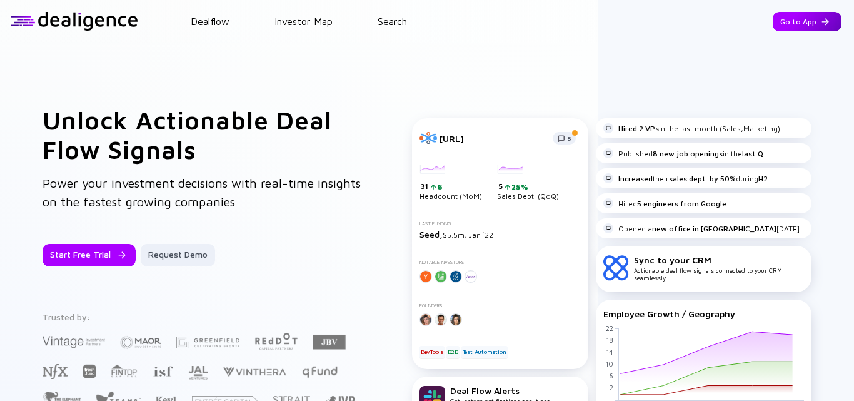
click at [804, 19] on div "Go to App" at bounding box center [806, 21] width 69 height 19
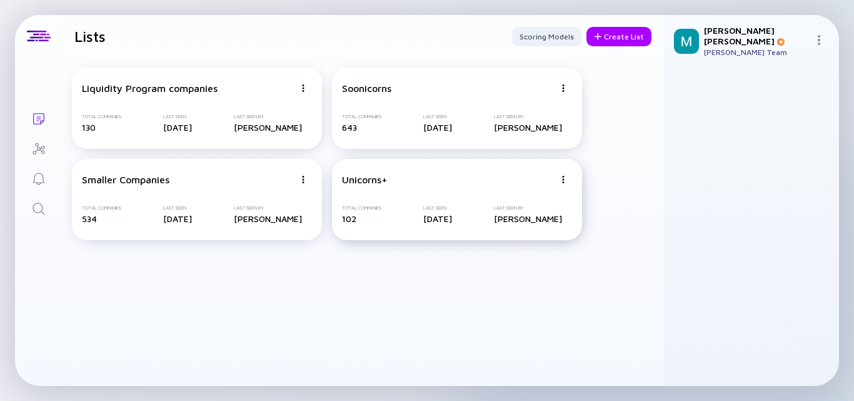
click at [433, 174] on div "Unicorns+" at bounding box center [448, 179] width 212 height 11
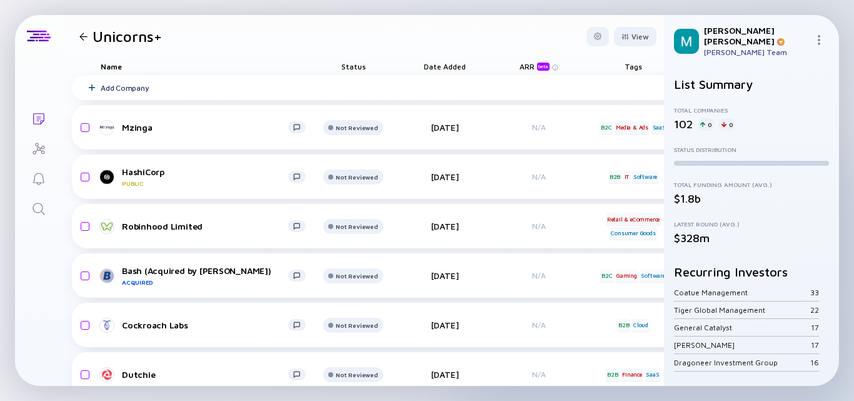
click at [81, 34] on div at bounding box center [83, 36] width 8 height 8
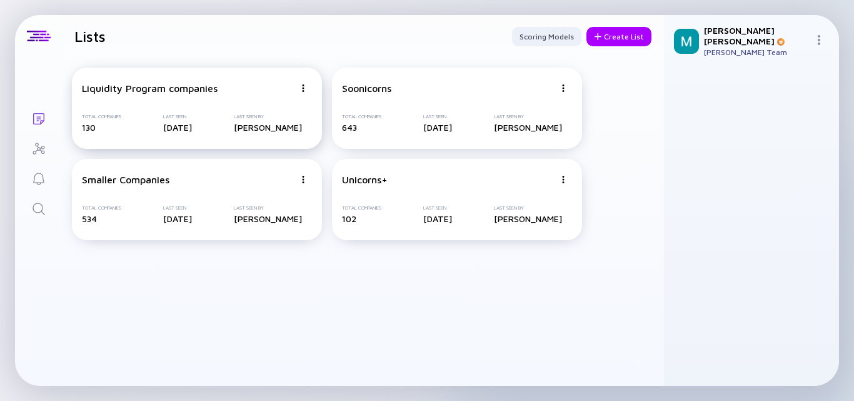
click at [165, 101] on div "Liquidity Program companies Total Companies 130 Last Seen 3 days ago Last Seen …" at bounding box center [197, 107] width 250 height 81
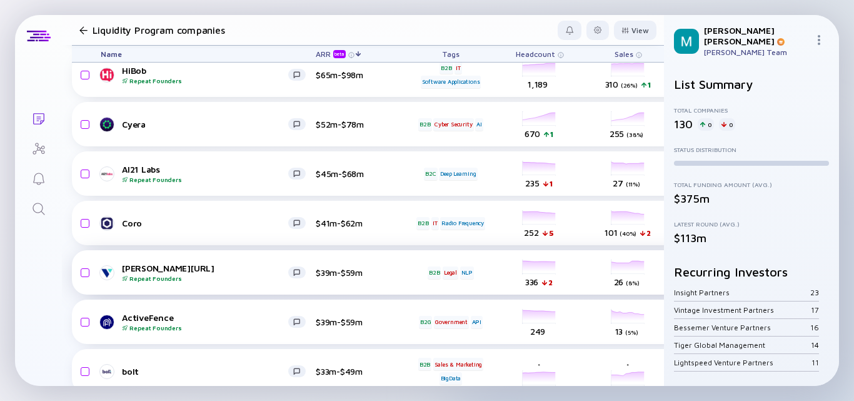
scroll to position [312, 0]
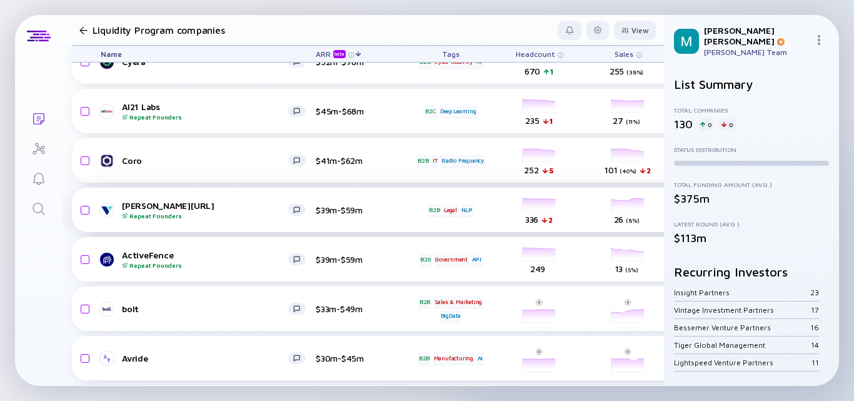
click at [242, 202] on div "Verbit.ai Repeat Founders" at bounding box center [205, 209] width 166 height 19
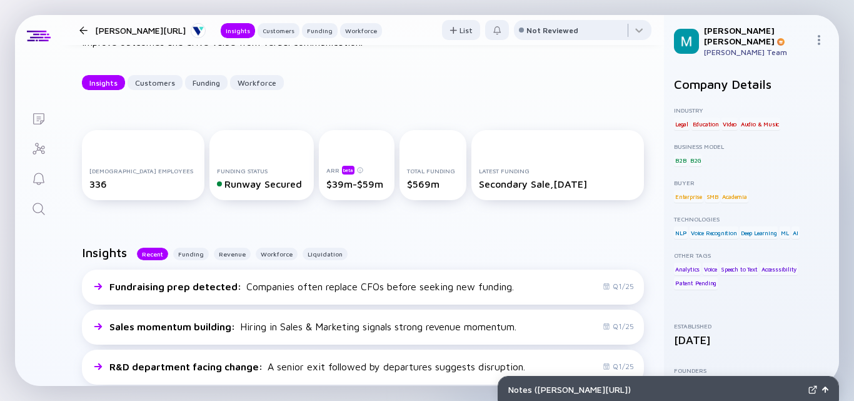
scroll to position [62, 0]
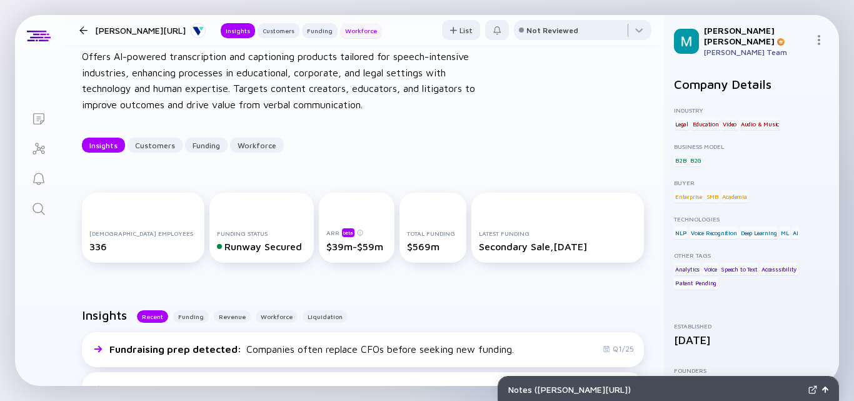
click at [340, 31] on div "Workforce" at bounding box center [361, 30] width 42 height 12
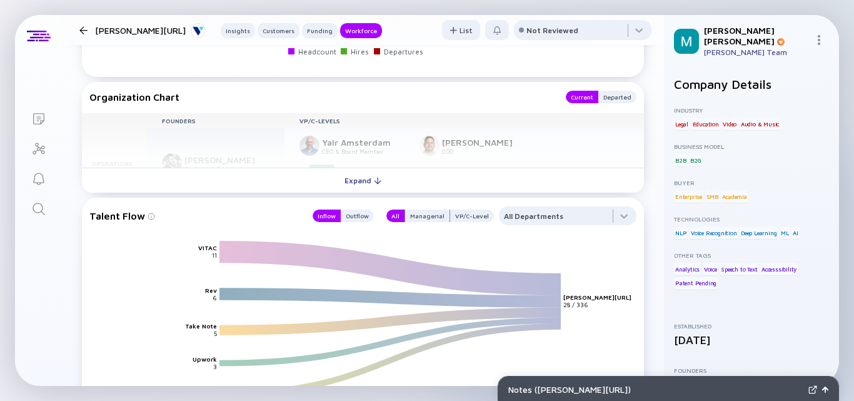
scroll to position [1768, 0]
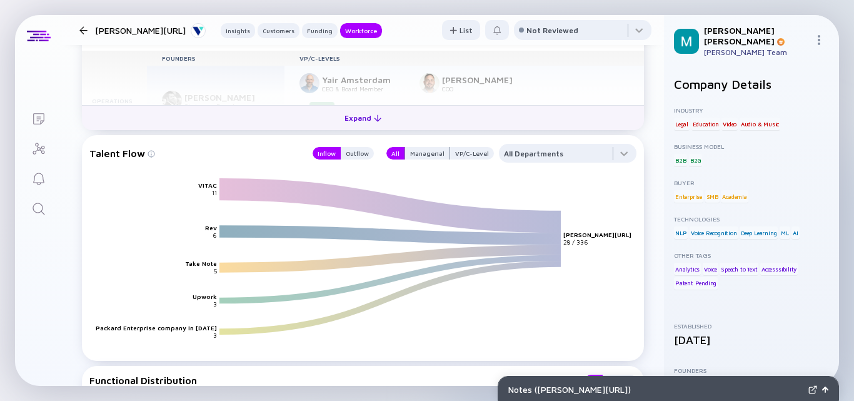
click at [361, 115] on div "Expand" at bounding box center [363, 117] width 52 height 19
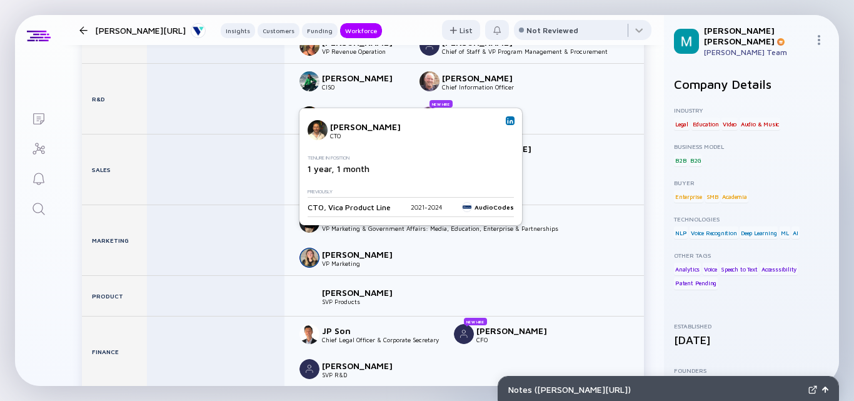
scroll to position [1653, 0]
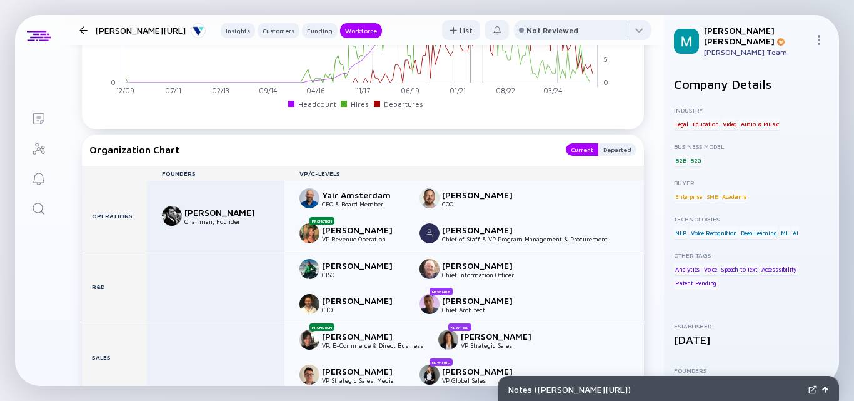
click at [82, 27] on div at bounding box center [83, 30] width 8 height 8
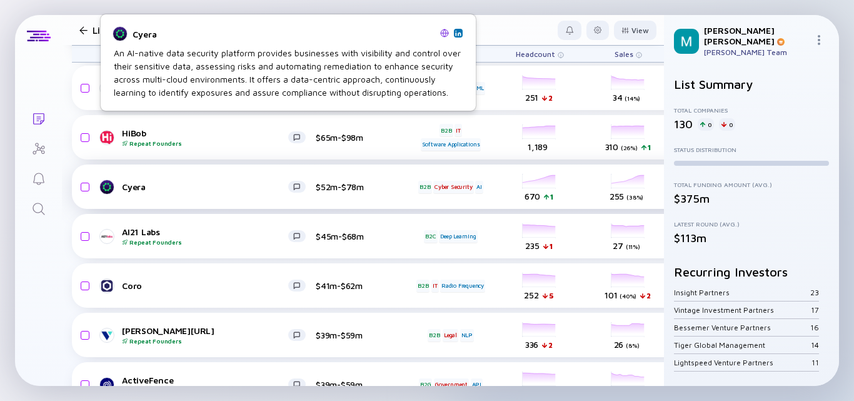
scroll to position [312, 0]
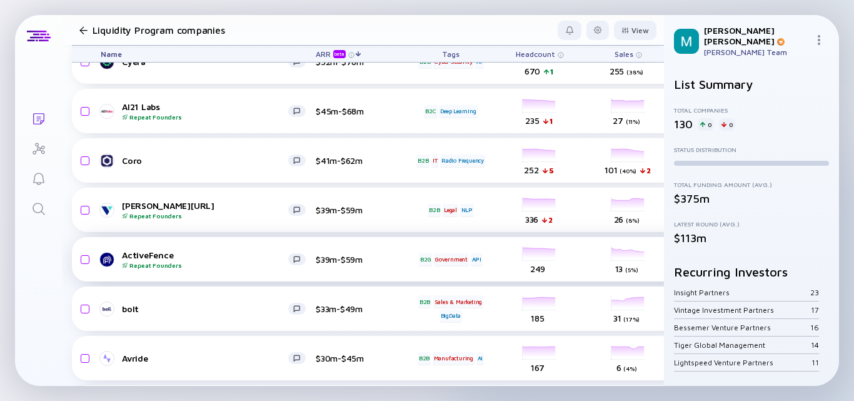
click at [227, 262] on div "Repeat Founders" at bounding box center [205, 264] width 166 height 7
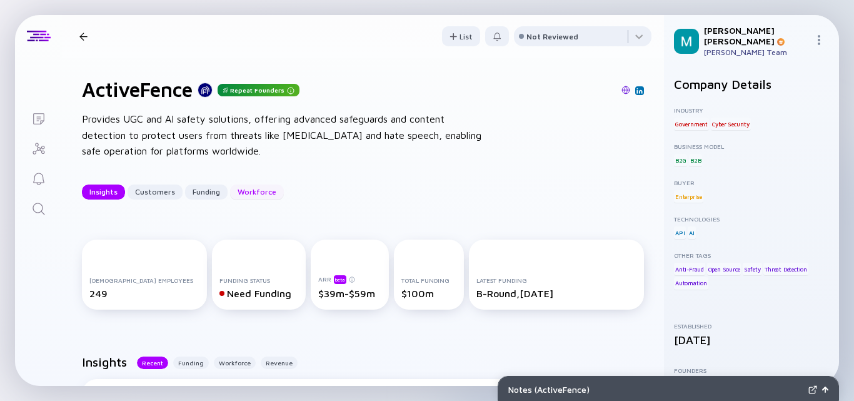
click at [252, 190] on div "Workforce" at bounding box center [257, 191] width 54 height 19
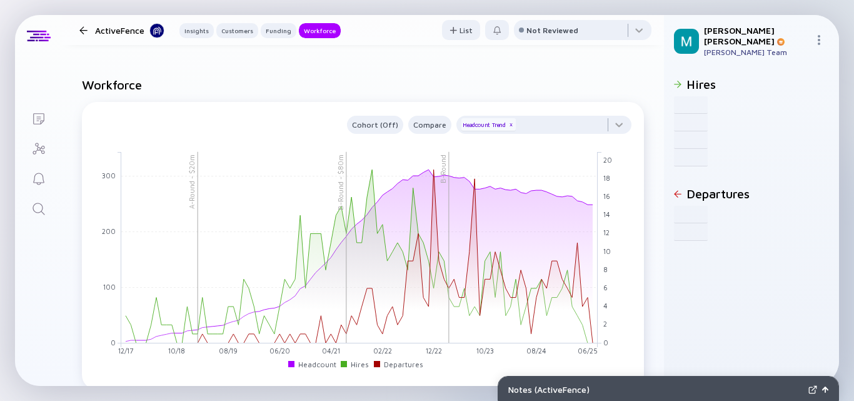
scroll to position [1765, 0]
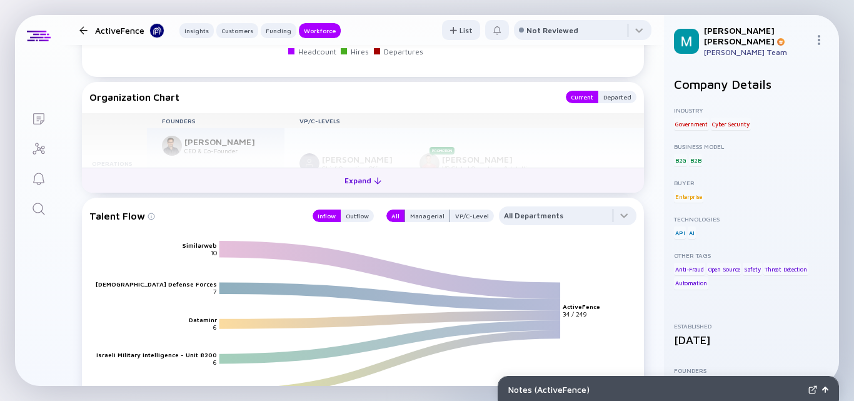
click at [359, 181] on div "Expand" at bounding box center [363, 180] width 52 height 19
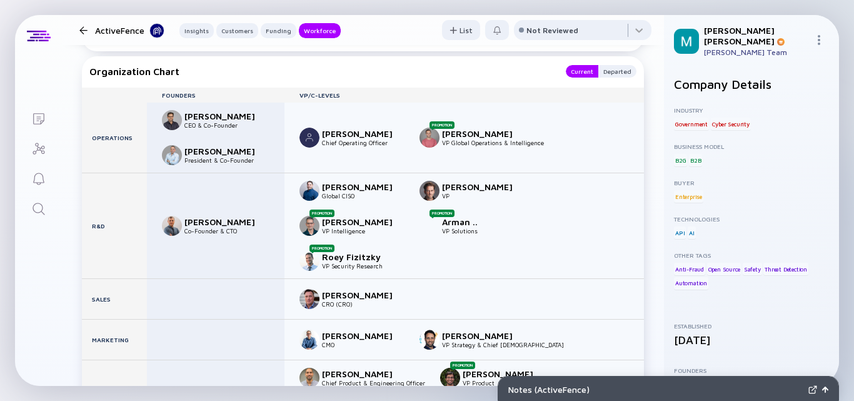
scroll to position [1853, 0]
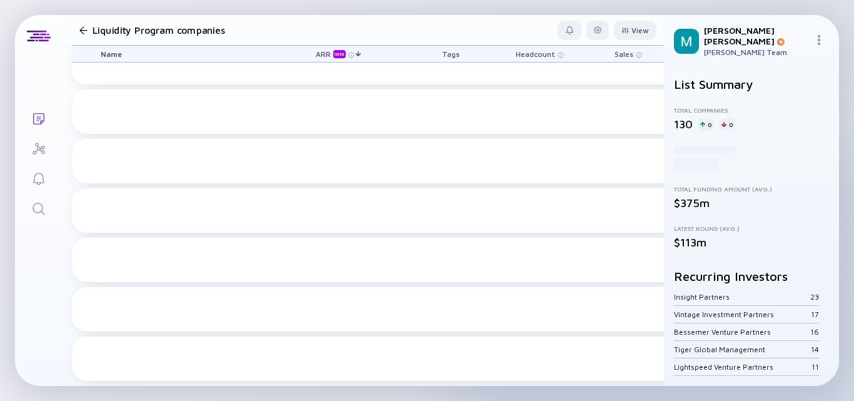
scroll to position [312, 0]
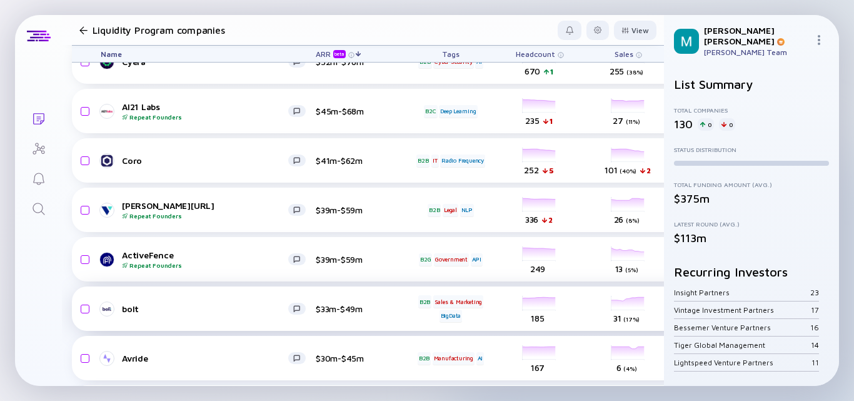
click at [224, 294] on div "bolt $33m-$49m B2B Sales & Marketing BigData headcount-bolt-solutions 185 Headc…" at bounding box center [715, 308] width 1286 height 44
click at [157, 306] on div "bolt" at bounding box center [205, 308] width 166 height 11
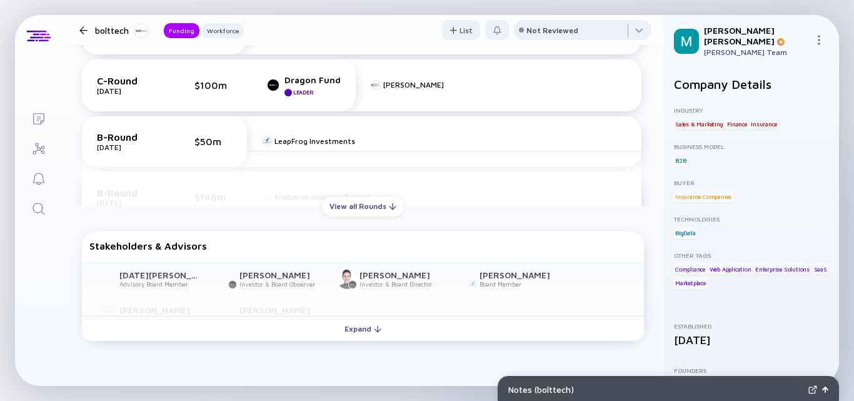
scroll to position [437, 0]
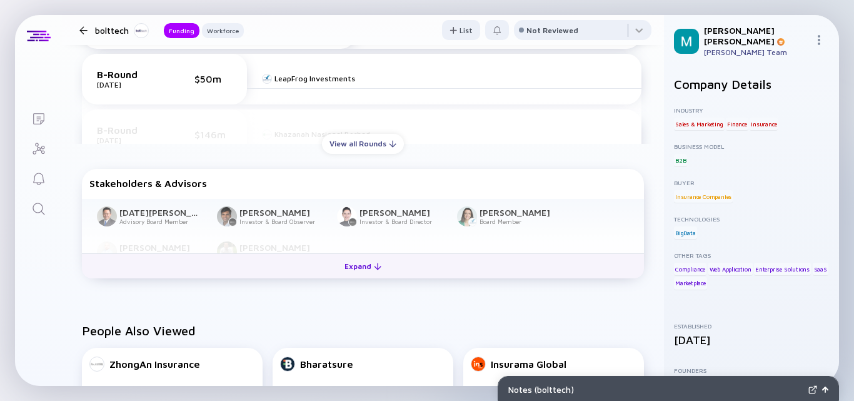
click at [352, 265] on div "Expand" at bounding box center [363, 265] width 52 height 19
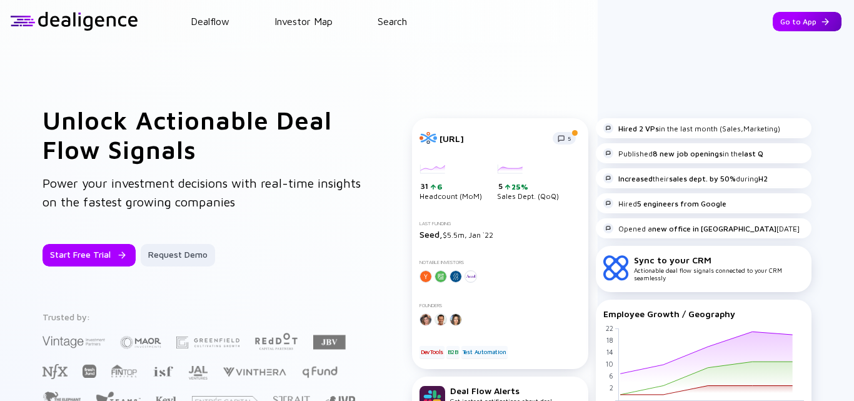
click at [790, 24] on div "Go to App" at bounding box center [806, 21] width 69 height 19
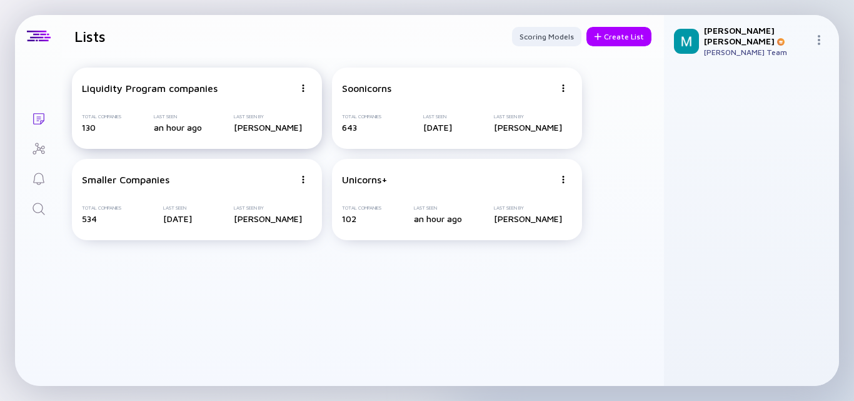
click at [195, 104] on div "Liquidity Program companies Total Companies 130 Last Seen an hour ago Last Seen…" at bounding box center [197, 107] width 250 height 81
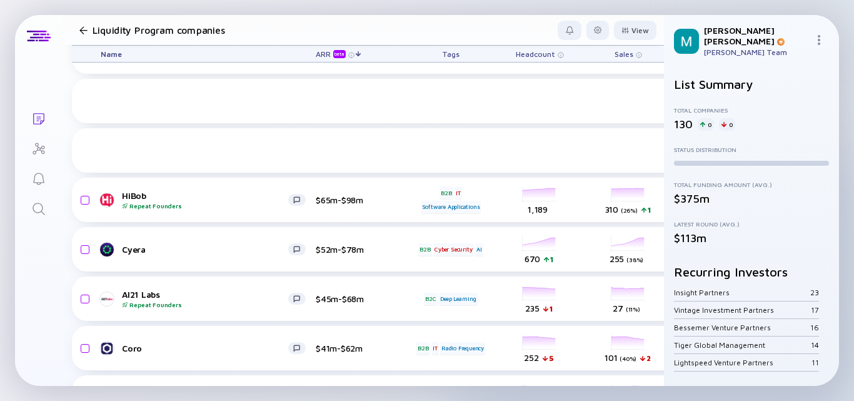
scroll to position [312, 0]
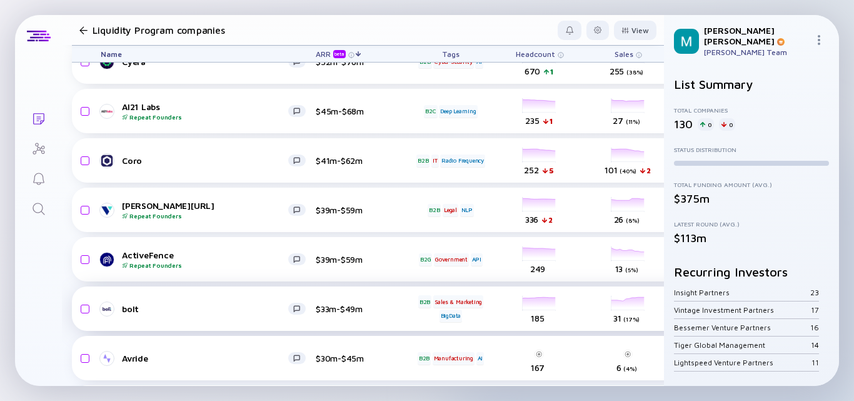
click at [257, 306] on div "bolt" at bounding box center [205, 308] width 166 height 11
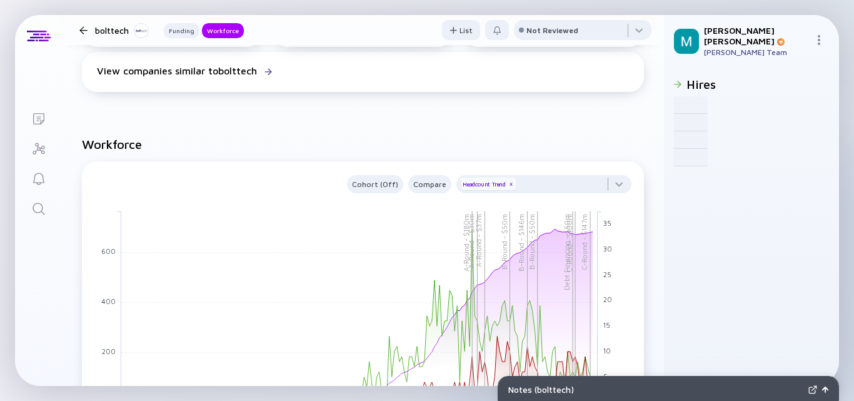
scroll to position [1125, 0]
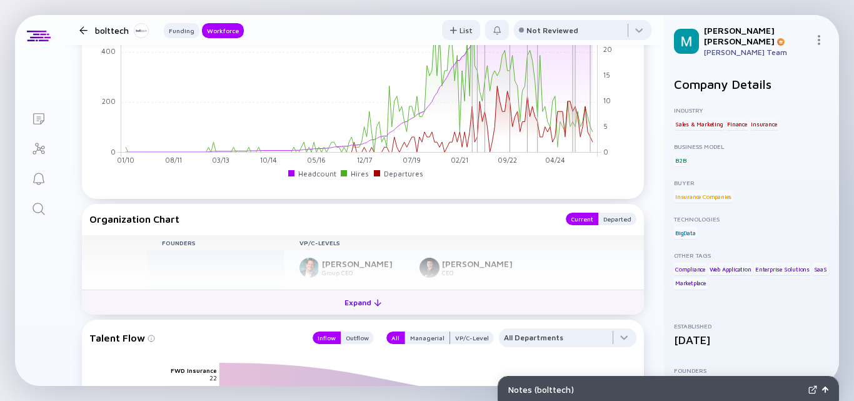
click at [357, 299] on div "Expand" at bounding box center [363, 301] width 52 height 19
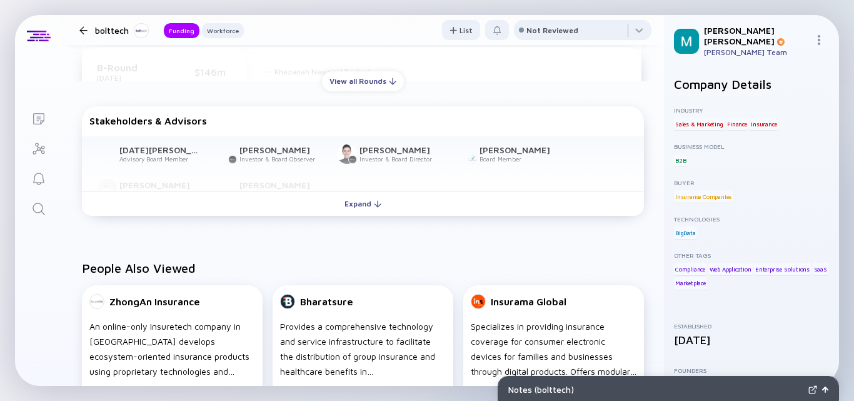
scroll to position [437, 0]
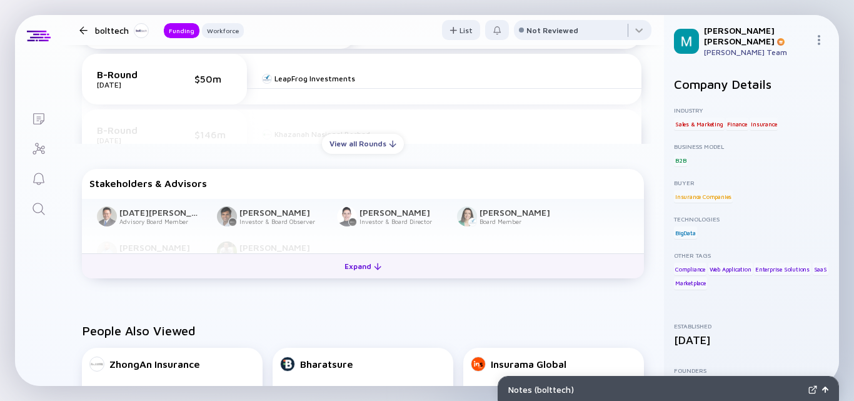
click at [349, 265] on div "Expand" at bounding box center [363, 265] width 52 height 19
click at [349, 265] on div "[DATE][PERSON_NAME] Goh Advisory Board Member [PERSON_NAME] Investor & Board Ob…" at bounding box center [363, 234] width 562 height 70
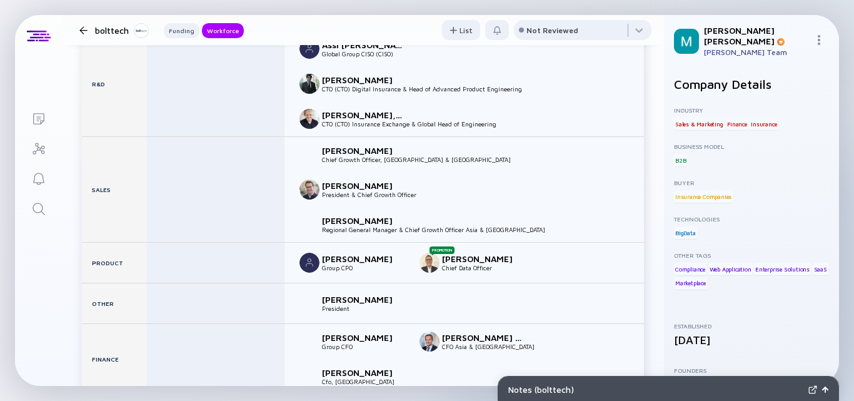
scroll to position [1562, 0]
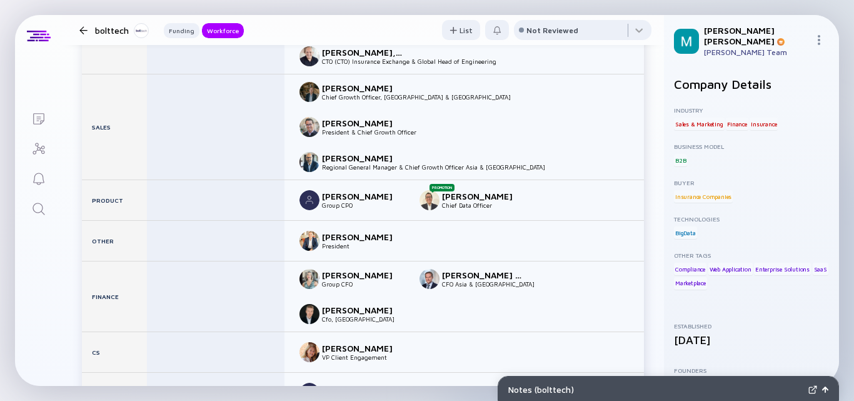
drag, startPoint x: 552, startPoint y: 277, endPoint x: 585, endPoint y: 337, distance: 68.0
click at [551, 277] on div "[PERSON_NAME] Group CFO [PERSON_NAME] van [PERSON_NAME] CFO Asia & Middle-East …" at bounding box center [463, 296] width 359 height 70
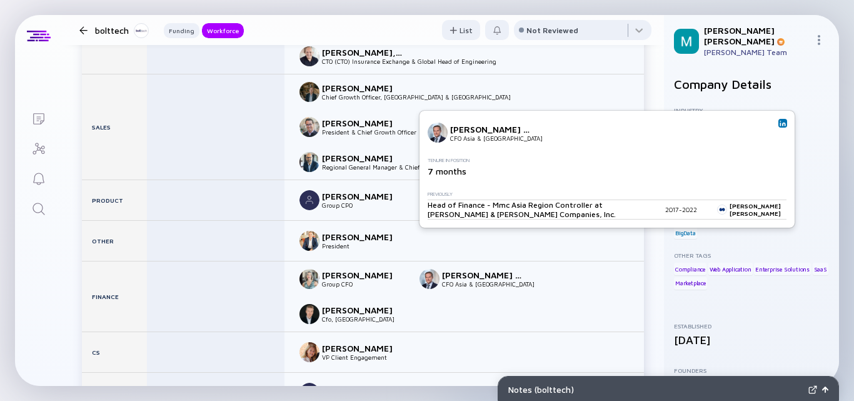
click at [507, 130] on div "[PERSON_NAME] van [PERSON_NAME]" at bounding box center [491, 129] width 82 height 11
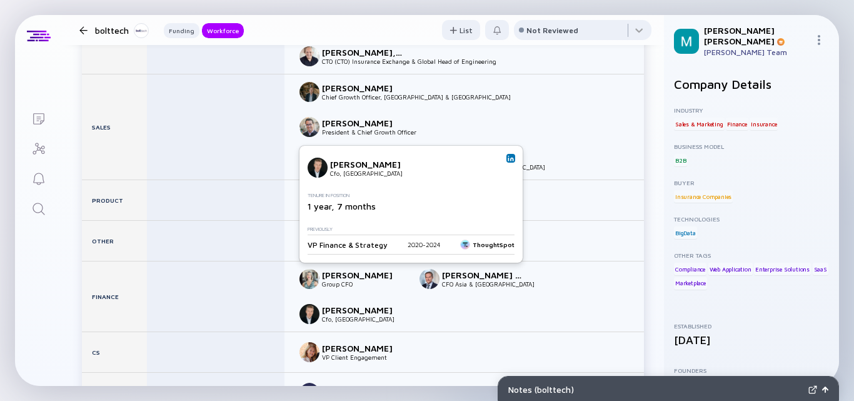
scroll to position [1687, 0]
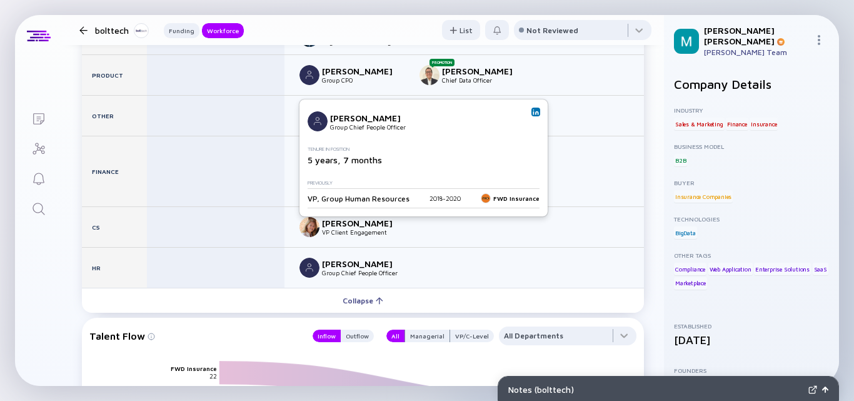
click at [374, 160] on div "5 years, 7 months" at bounding box center [420, 159] width 227 height 11
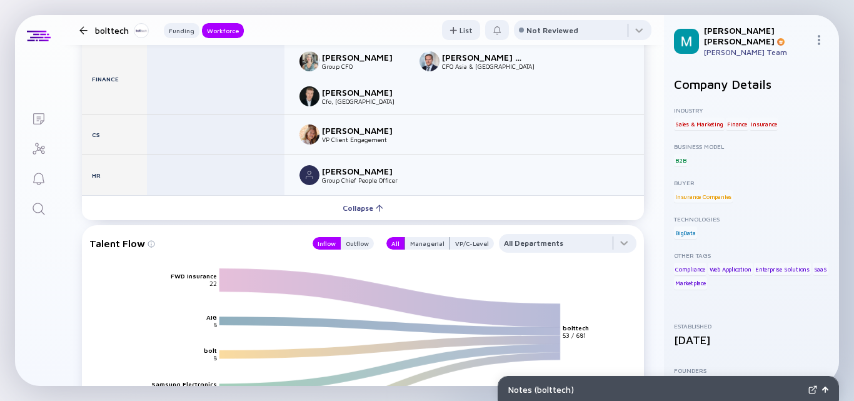
scroll to position [1655, 0]
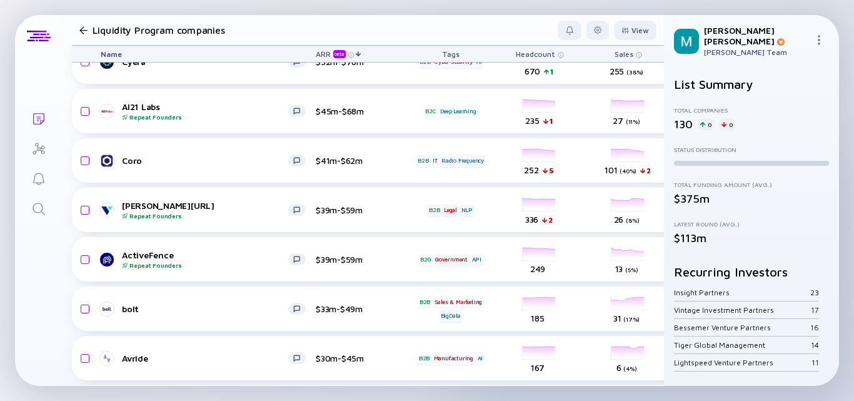
scroll to position [375, 0]
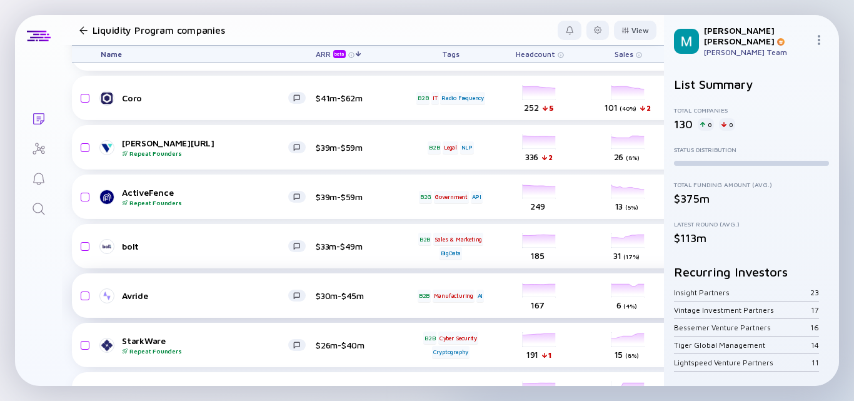
click at [227, 294] on div "Avride" at bounding box center [205, 295] width 166 height 11
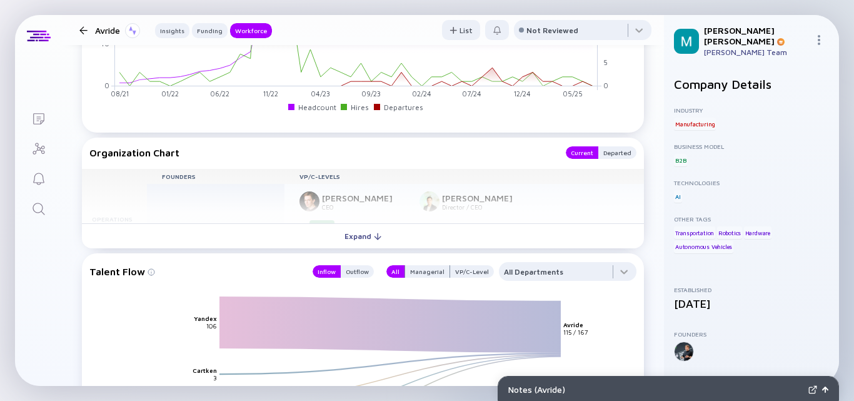
scroll to position [1117, 0]
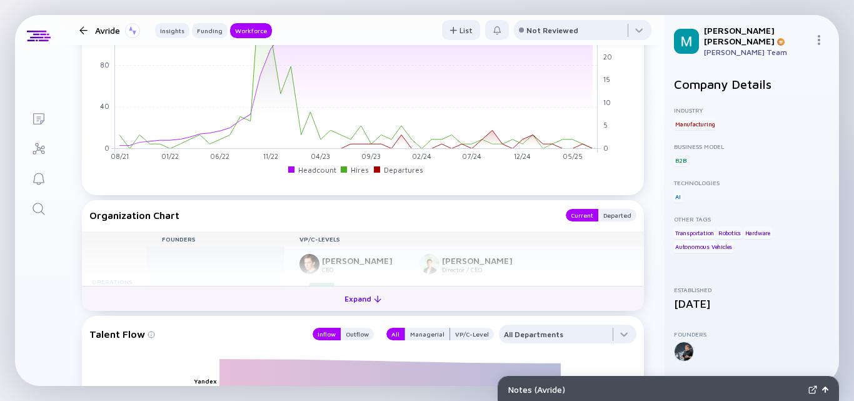
click at [358, 308] on div "Expand" at bounding box center [363, 298] width 52 height 19
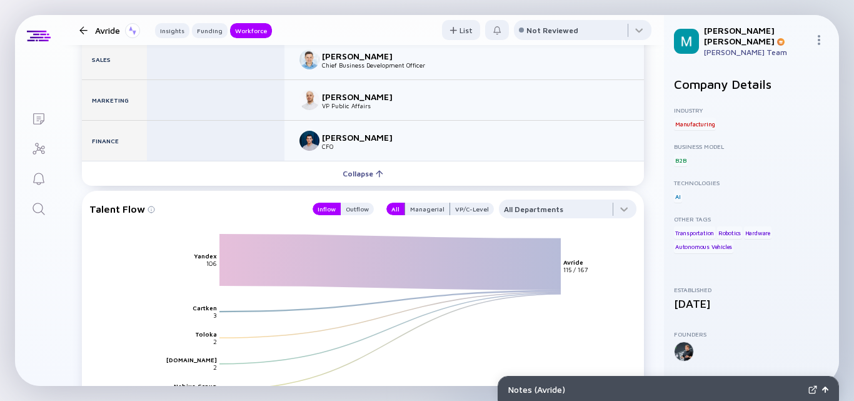
scroll to position [1269, 0]
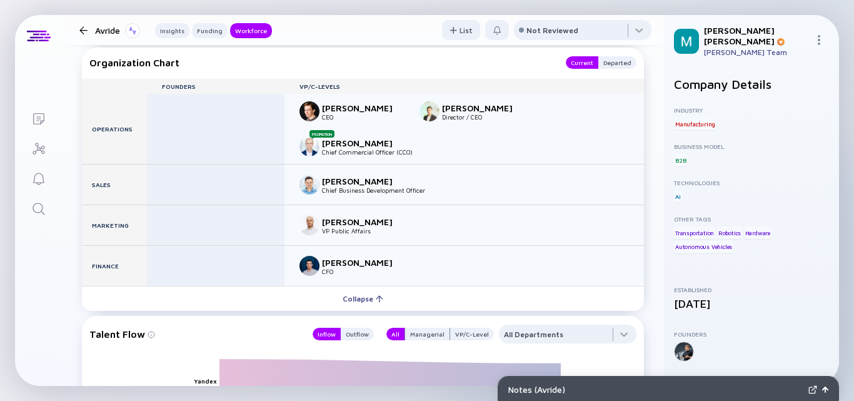
click at [362, 275] on div "CFO" at bounding box center [363, 270] width 82 height 7
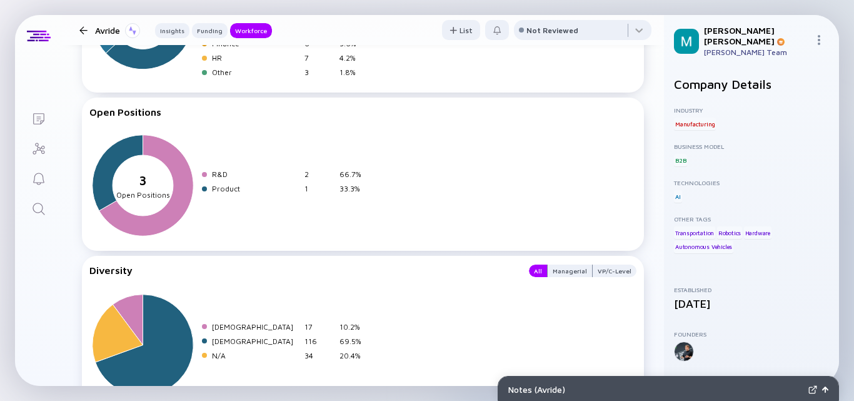
scroll to position [1519, 0]
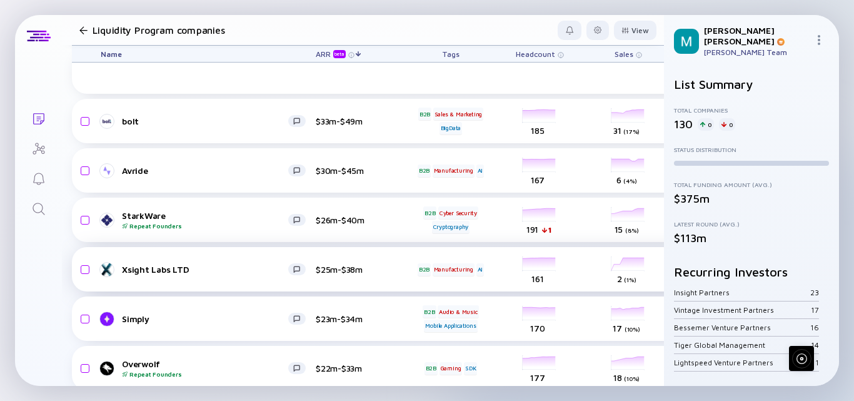
scroll to position [625, 0]
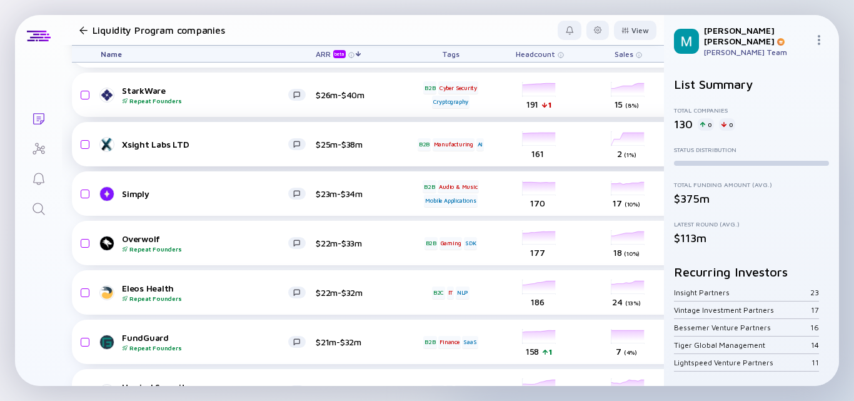
click at [172, 152] on div "Xsight Labs LTD $25m-$38m B2B Manufacturing AI headcount-xsight-labs 161 Headco…" at bounding box center [715, 144] width 1286 height 44
click at [207, 151] on link "Xsight Labs LTD" at bounding box center [208, 144] width 215 height 15
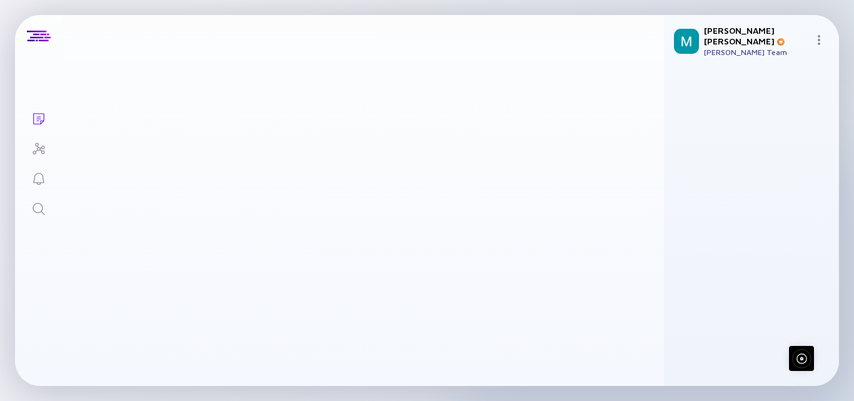
click at [251, 149] on div "Xsight Labs LTD" at bounding box center [192, 144] width 166 height 11
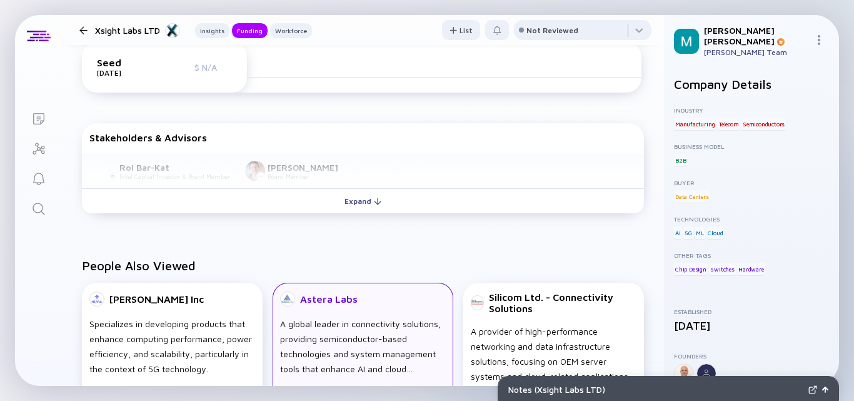
scroll to position [562, 0]
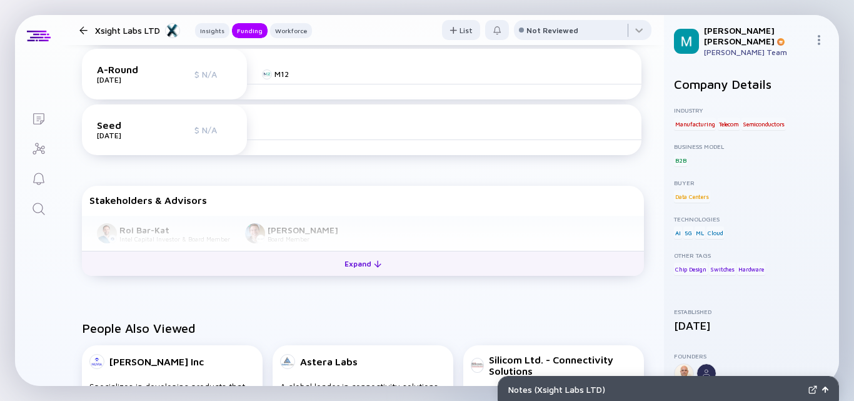
click at [356, 264] on div "Expand" at bounding box center [363, 263] width 52 height 19
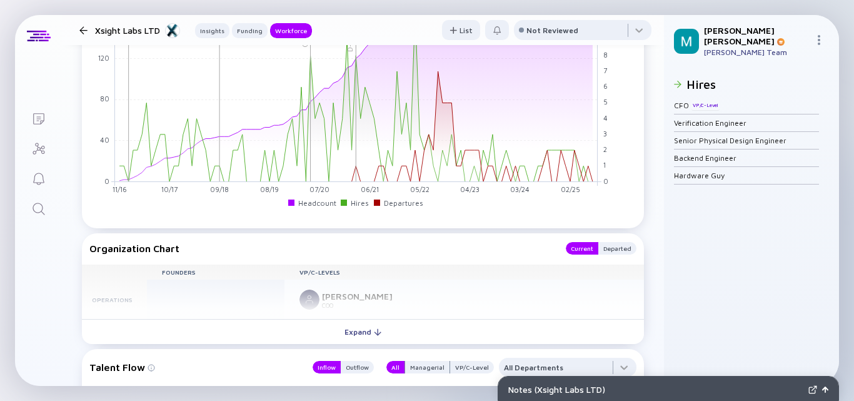
scroll to position [1280, 0]
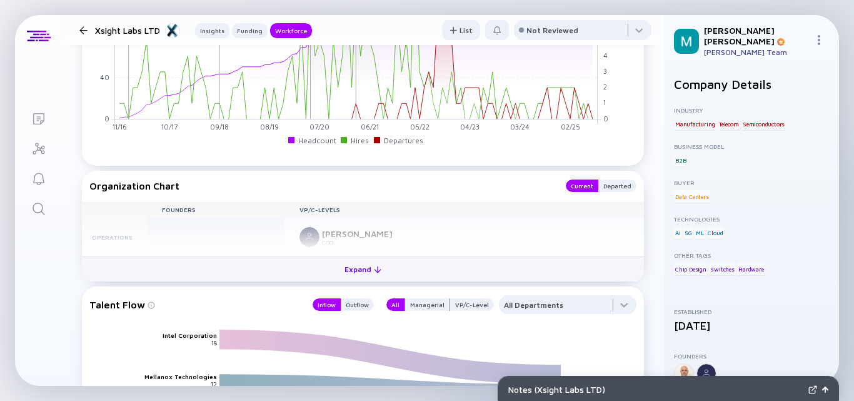
click at [349, 266] on div "Expand" at bounding box center [363, 268] width 52 height 19
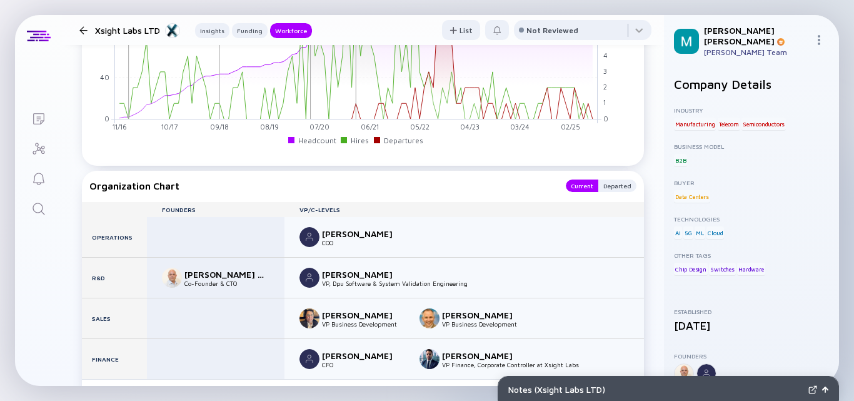
scroll to position [1343, 0]
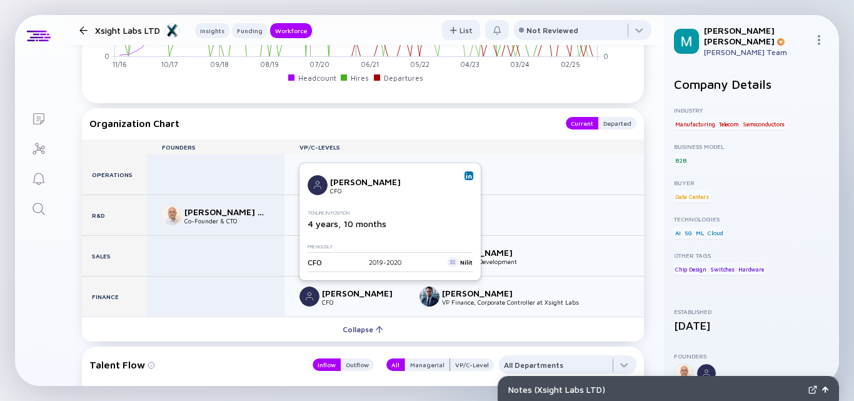
click at [347, 300] on div "CFO" at bounding box center [363, 301] width 82 height 7
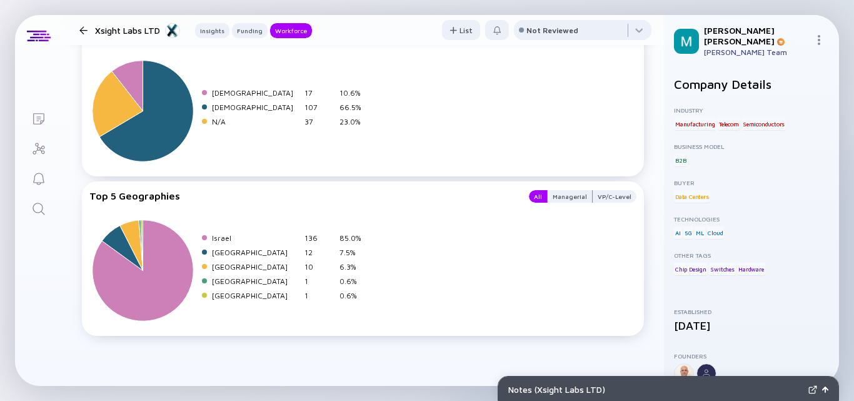
scroll to position [2028, 0]
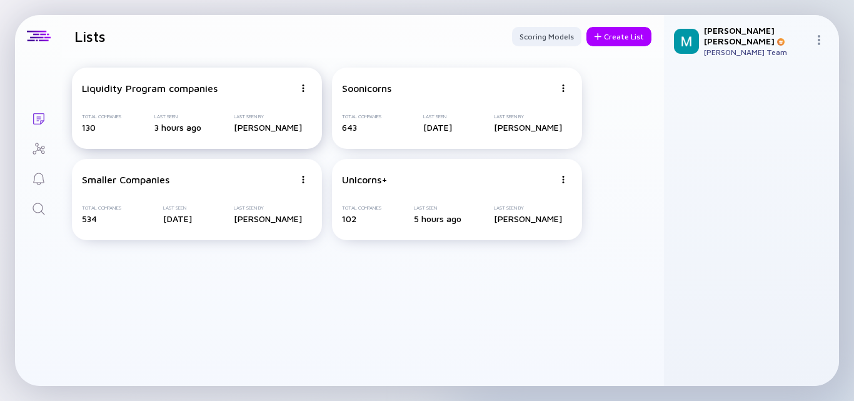
click at [216, 101] on div "Liquidity Program companies Total Companies 130 Last Seen 3 hours ago Last Seen…" at bounding box center [197, 107] width 250 height 81
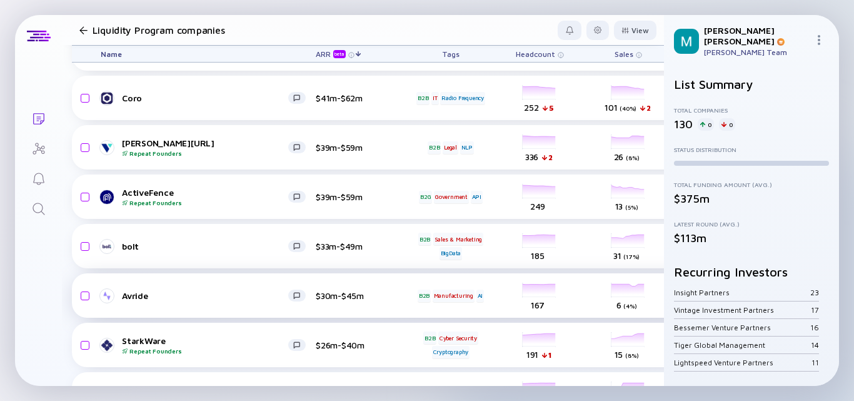
scroll to position [437, 0]
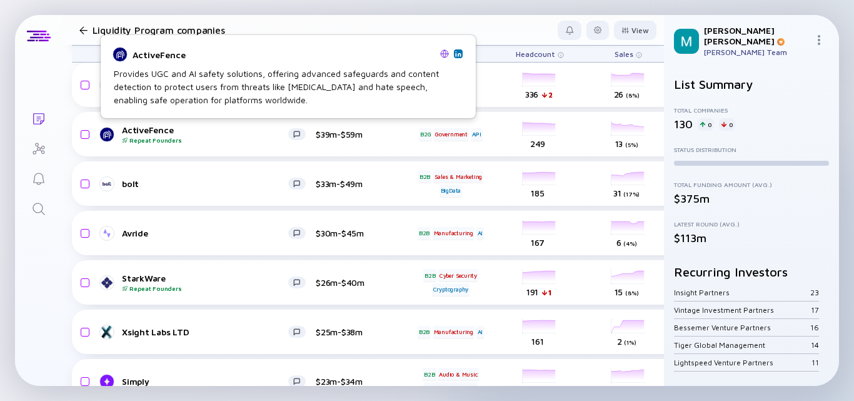
drag, startPoint x: 203, startPoint y: 186, endPoint x: 177, endPoint y: 87, distance: 102.0
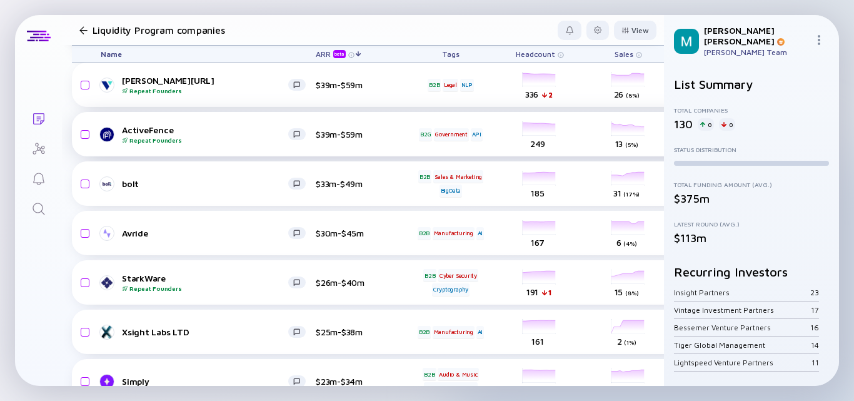
drag, startPoint x: 177, startPoint y: 87, endPoint x: 417, endPoint y: 150, distance: 247.5
click at [417, 150] on div "ActiveFence Repeat Founders $39m-$59m B2G Government API headcount-activefence …" at bounding box center [715, 134] width 1286 height 44
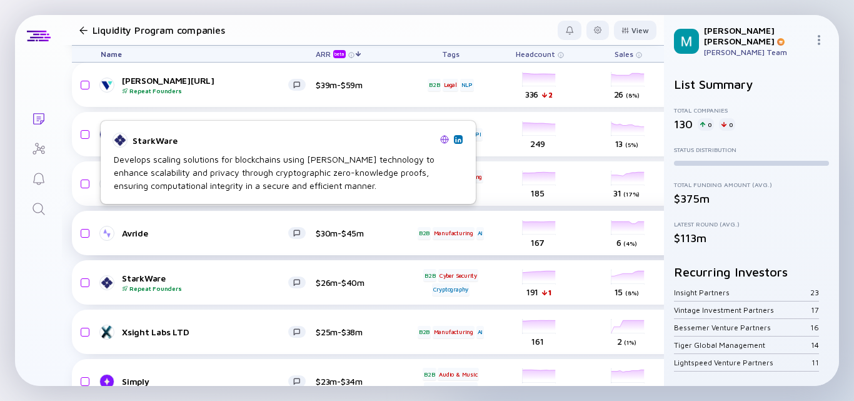
scroll to position [500, 0]
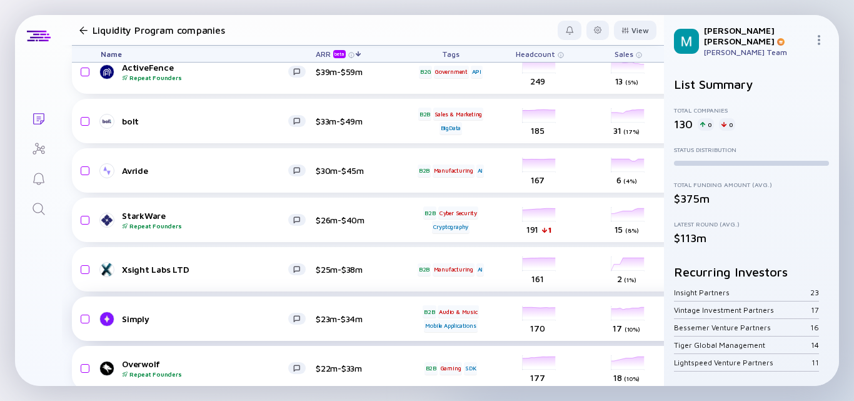
click at [213, 320] on div "Simply" at bounding box center [205, 318] width 166 height 11
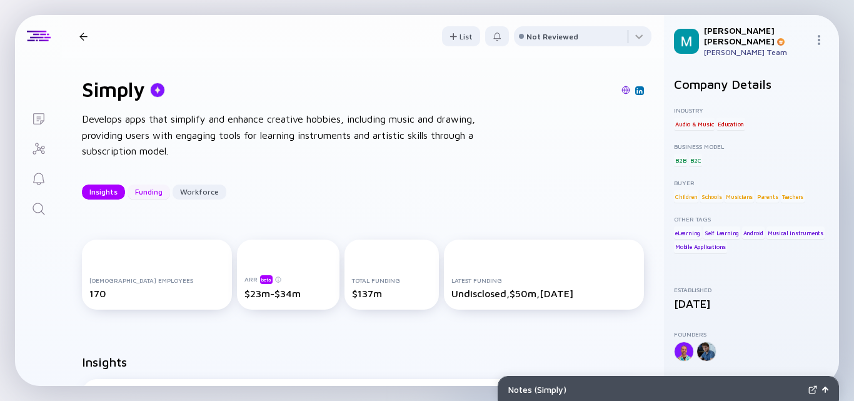
click at [147, 191] on div "Funding" at bounding box center [148, 191] width 42 height 19
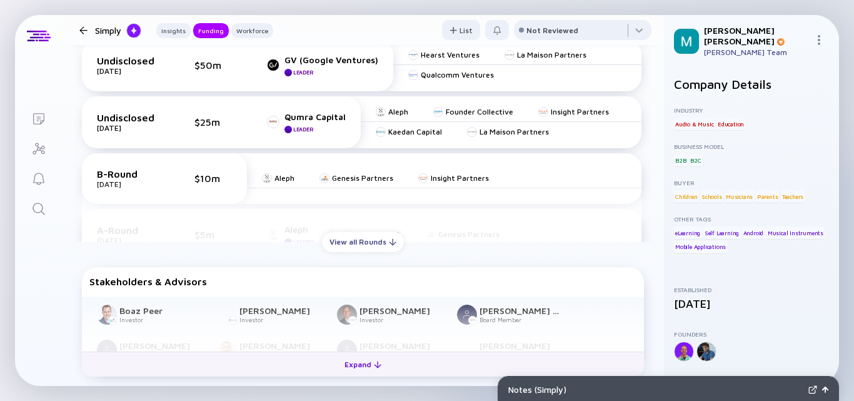
scroll to position [506, 0]
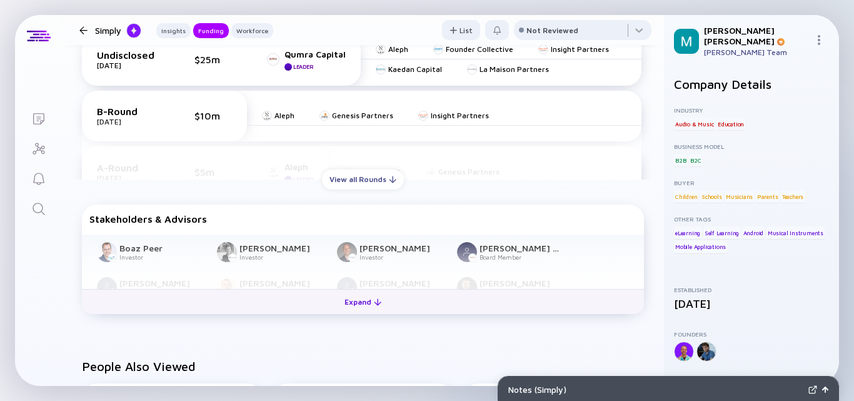
click at [361, 299] on div "Expand" at bounding box center [363, 301] width 52 height 19
